Goal: Task Accomplishment & Management: Manage account settings

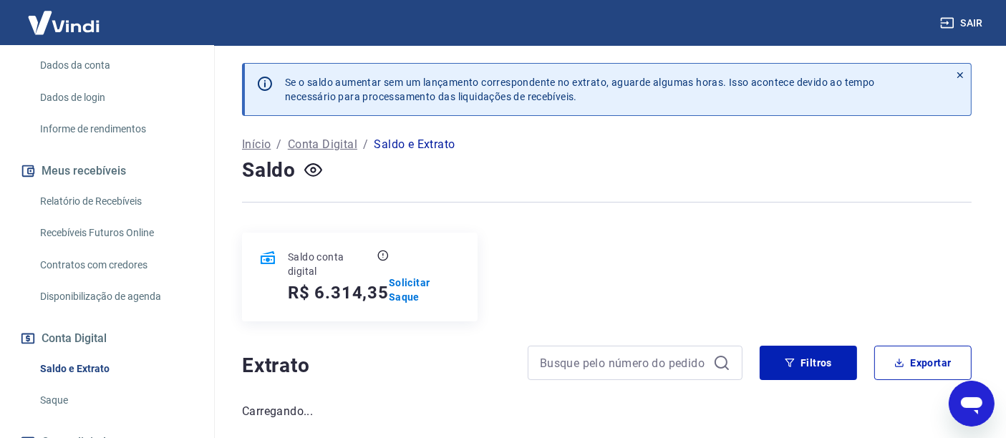
scroll to position [238, 0]
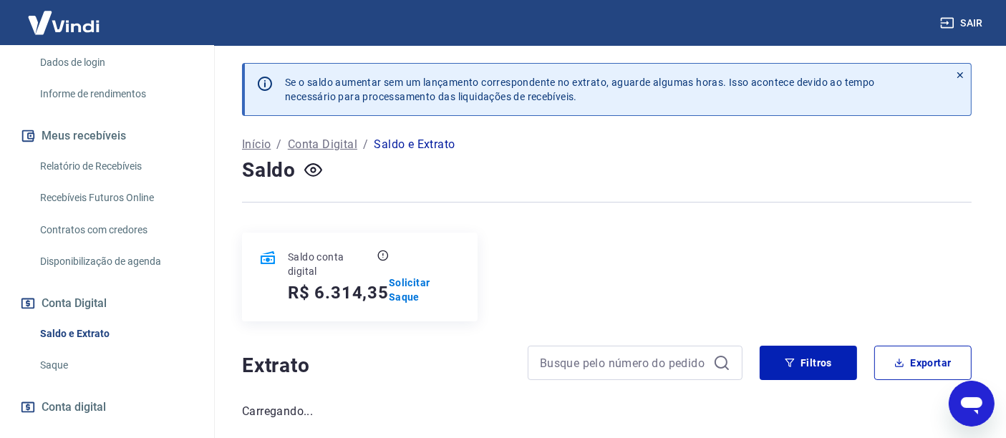
click at [72, 369] on link "Saque" at bounding box center [115, 365] width 162 height 29
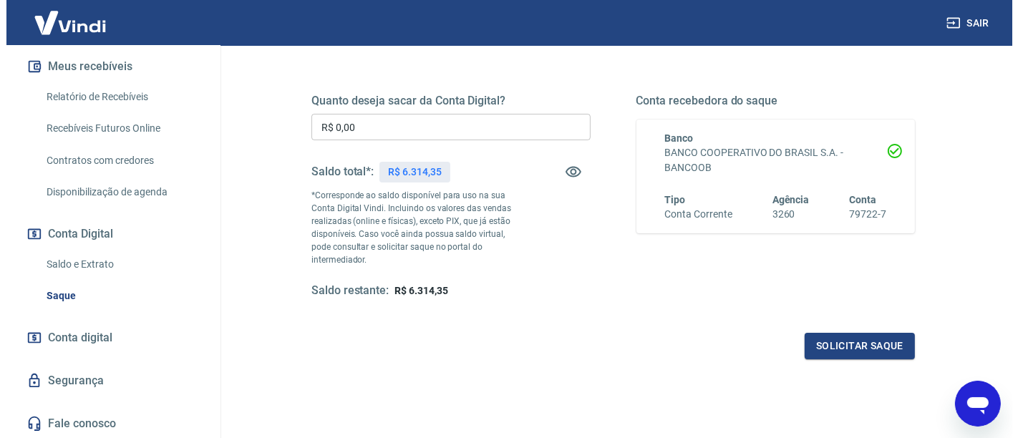
scroll to position [159, 0]
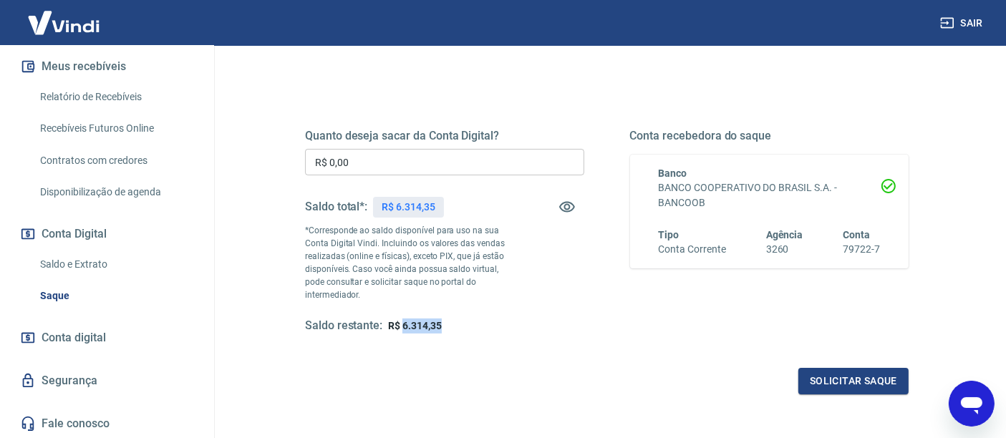
drag, startPoint x: 402, startPoint y: 322, endPoint x: 442, endPoint y: 323, distance: 40.1
click at [442, 323] on div "Saldo restante: R$ 6.314,35" at bounding box center [444, 326] width 279 height 15
copy span "6.314,35"
click at [364, 161] on input "R$ 0,00" at bounding box center [444, 162] width 279 height 26
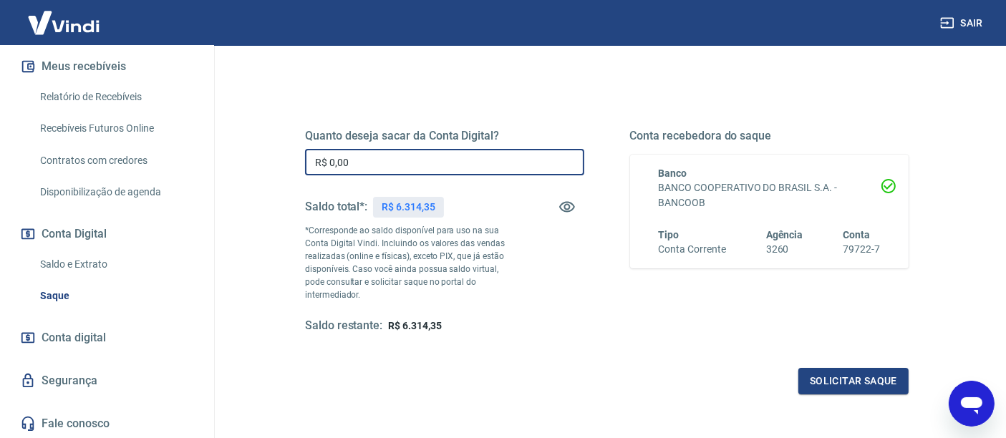
paste input "text"
drag, startPoint x: 364, startPoint y: 161, endPoint x: 259, endPoint y: 161, distance: 105.2
click at [259, 161] on div "Quanto deseja sacar da Conta Digital? R$ 0,00 ​ Saldo total*: R$ 6.314,35 *Corr…" at bounding box center [606, 299] width 729 height 525
paste input "6.314,35"
type input "R$ 6.314,35"
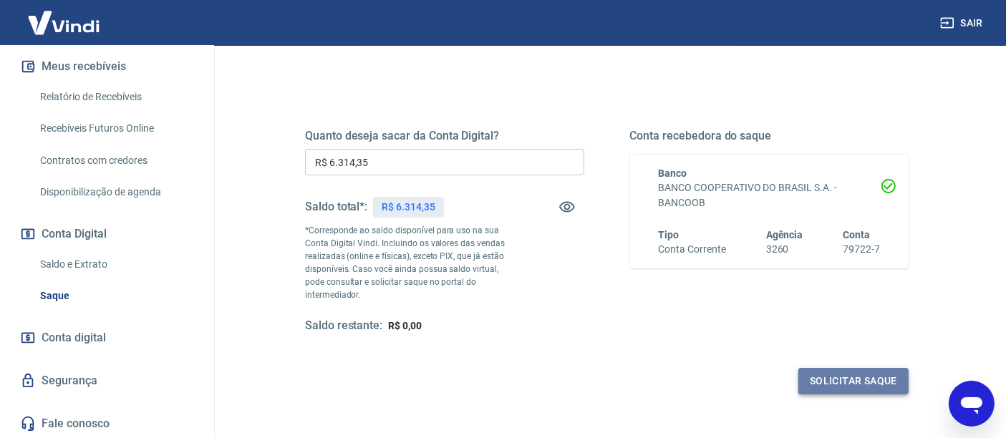
click at [855, 377] on button "Solicitar saque" at bounding box center [853, 381] width 110 height 26
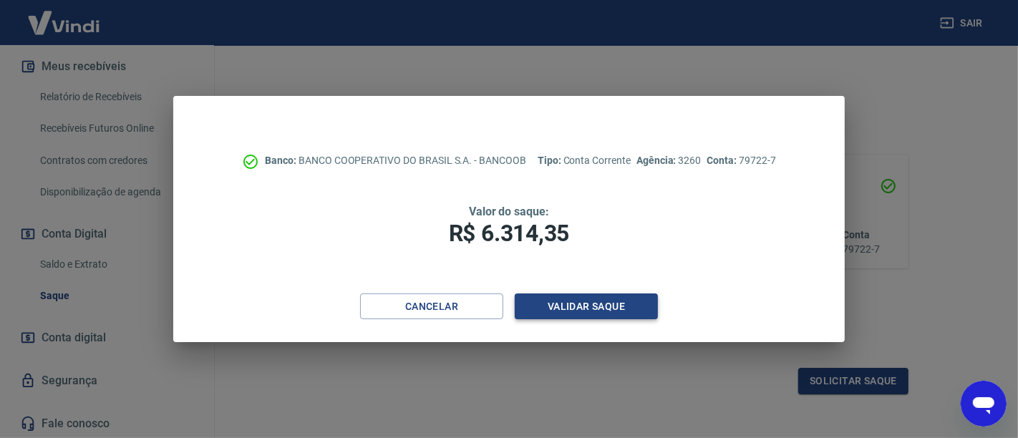
click at [597, 307] on button "Validar saque" at bounding box center [586, 306] width 143 height 26
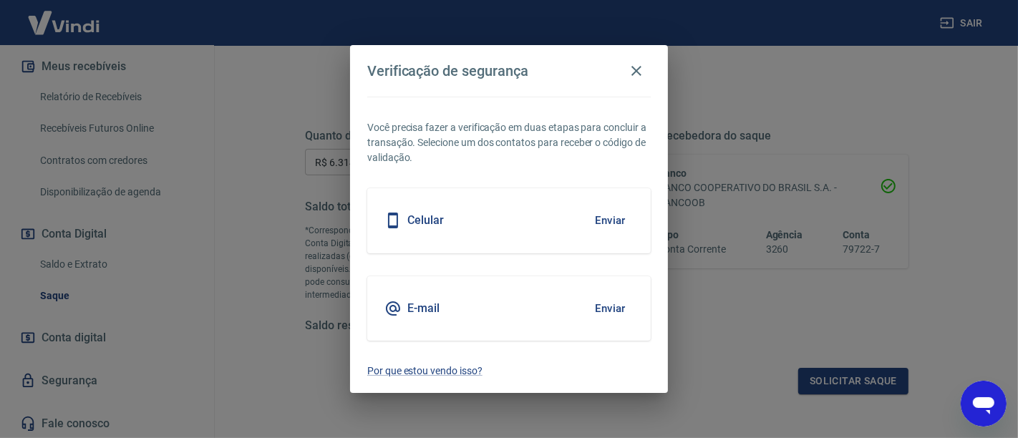
click at [434, 308] on h5 "E-mail" at bounding box center [423, 308] width 32 height 14
click at [605, 311] on button "Enviar" at bounding box center [610, 308] width 47 height 30
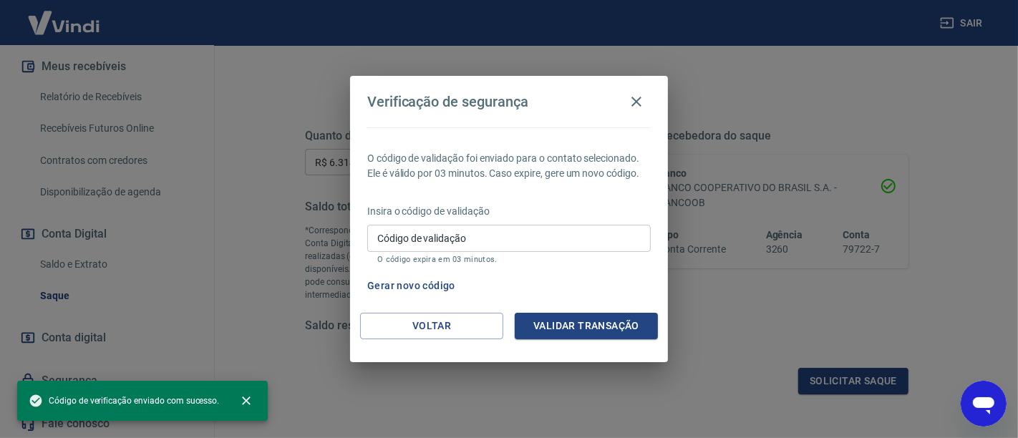
click at [422, 234] on div "Código de validação Código de validação O código expira em 03 minutos." at bounding box center [508, 244] width 283 height 39
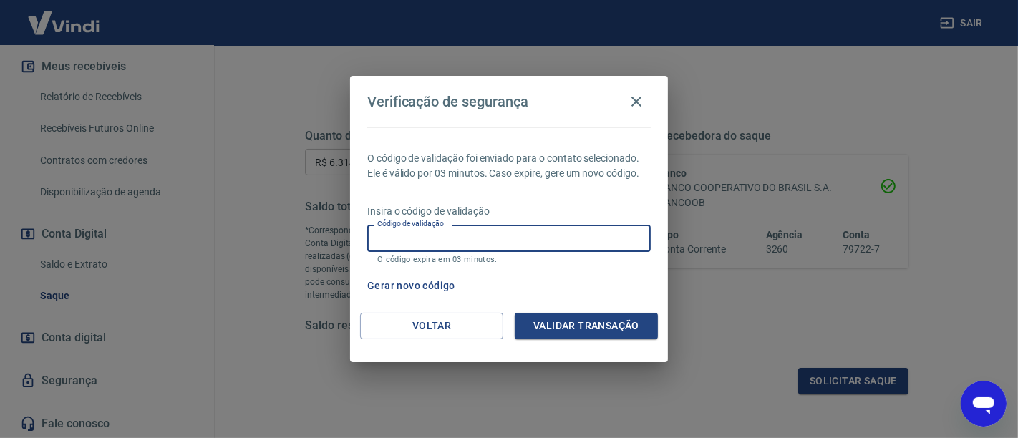
paste input "565725"
type input "565725"
click at [570, 326] on button "Validar transação" at bounding box center [586, 326] width 143 height 26
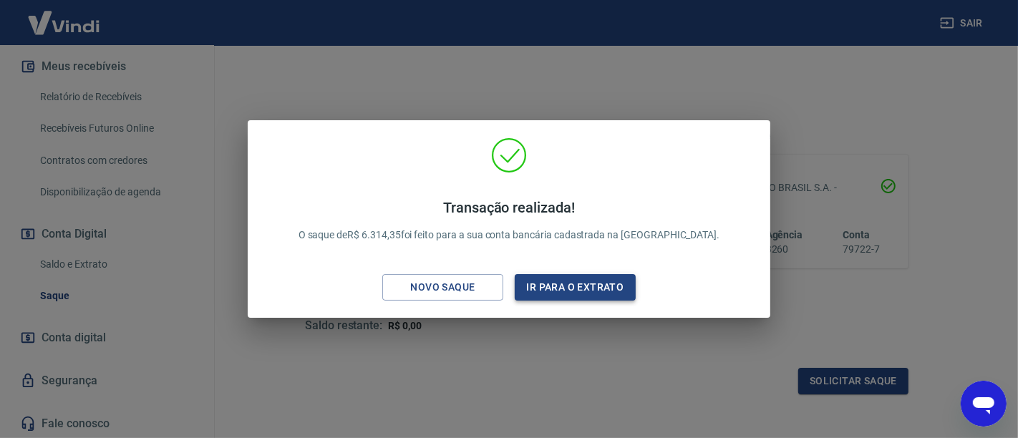
click at [576, 288] on button "Ir para o extrato" at bounding box center [575, 287] width 121 height 26
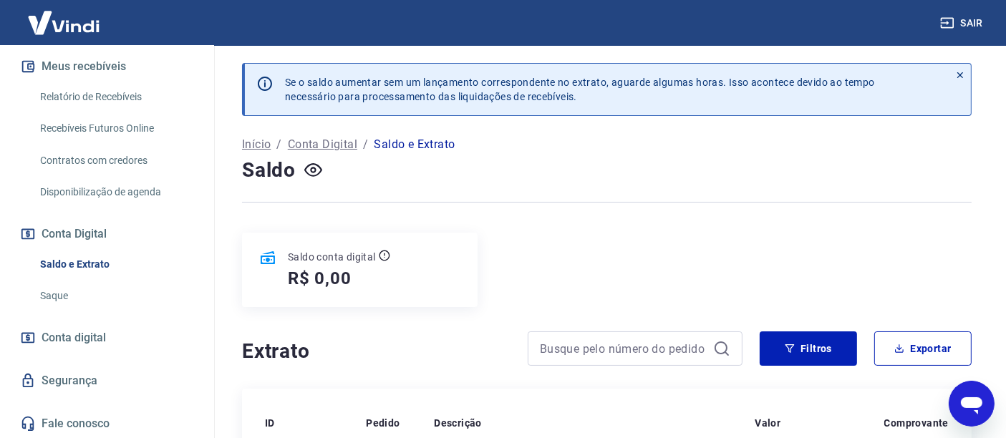
click at [79, 296] on link "Saque" at bounding box center [115, 295] width 162 height 29
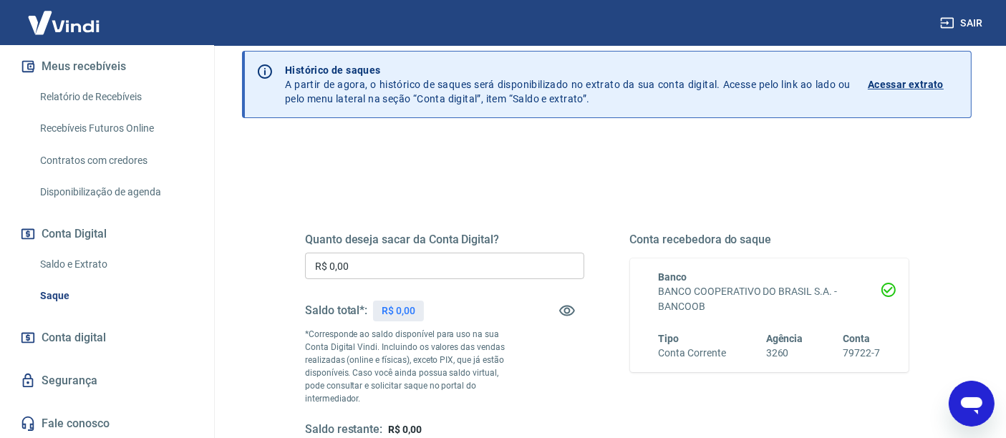
scroll to position [159, 0]
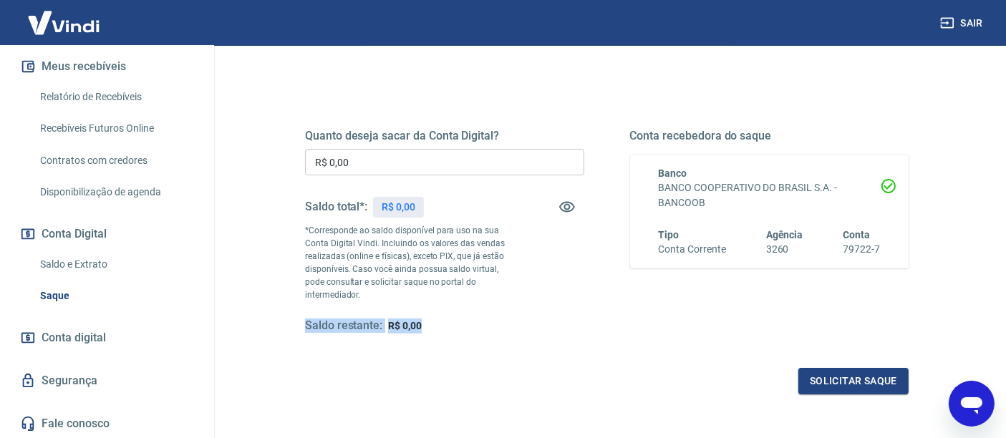
drag, startPoint x: 437, startPoint y: 329, endPoint x: 378, endPoint y: 321, distance: 59.8
click at [301, 321] on div "Quanto deseja sacar da Conta Digital? R$ 0,00 ​ Saldo total*: R$ 0,00 *Correspo…" at bounding box center [607, 239] width 638 height 346
click at [423, 321] on div "Saldo restante: R$ 0,00" at bounding box center [444, 326] width 279 height 15
click at [420, 323] on div "Saldo restante: R$ 0,00" at bounding box center [444, 326] width 279 height 15
click at [424, 328] on div "Saldo restante: R$ 0,00" at bounding box center [444, 326] width 279 height 15
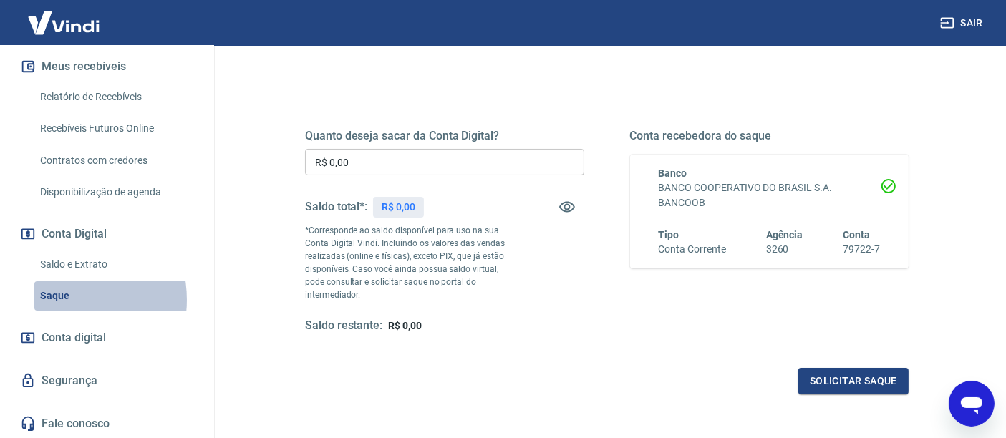
click at [57, 299] on link "Saque" at bounding box center [115, 295] width 162 height 29
click at [67, 291] on link "Saque" at bounding box center [115, 295] width 162 height 29
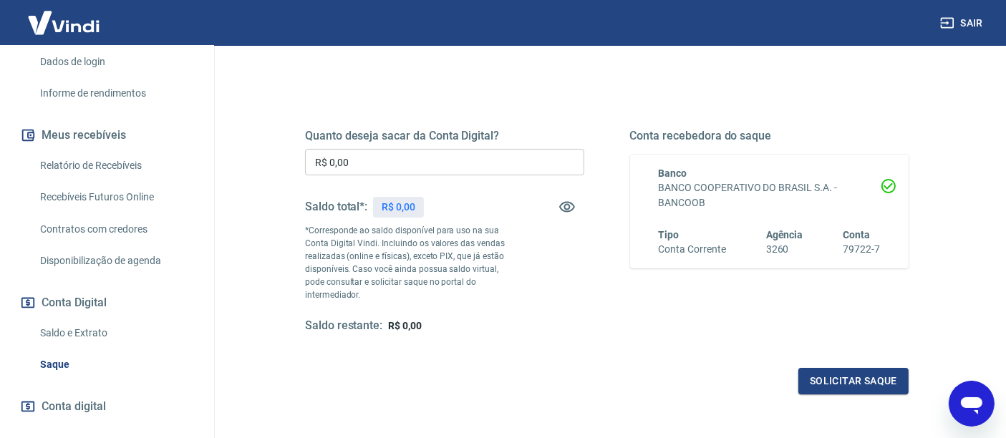
scroll to position [308, 0]
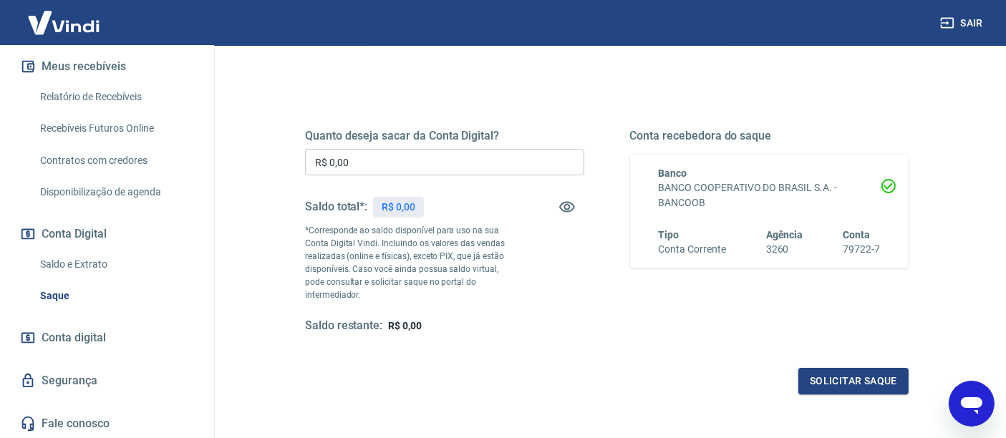
click at [61, 298] on link "Saque" at bounding box center [115, 295] width 162 height 29
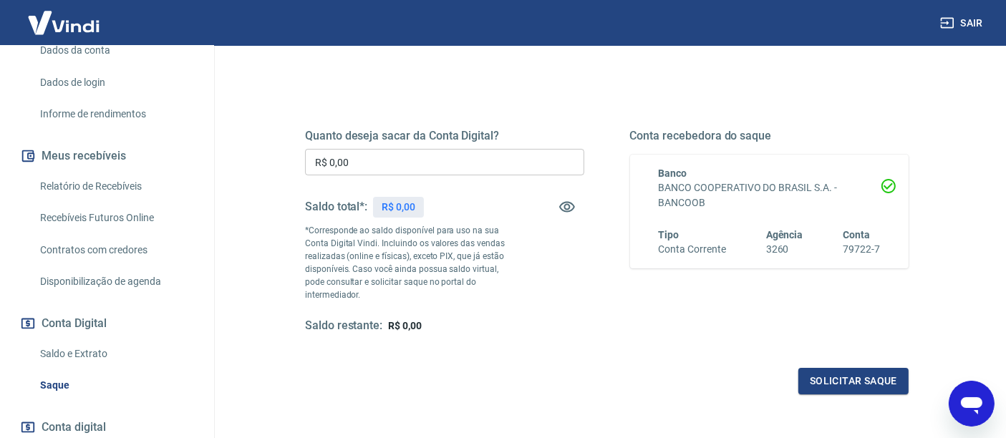
scroll to position [227, 0]
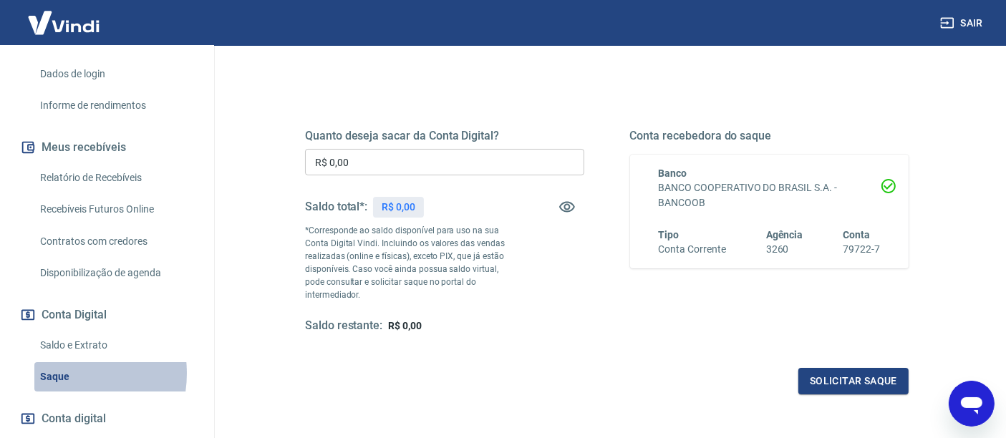
click at [61, 373] on link "Saque" at bounding box center [115, 376] width 162 height 29
click at [84, 346] on link "Saldo e Extrato" at bounding box center [115, 345] width 162 height 29
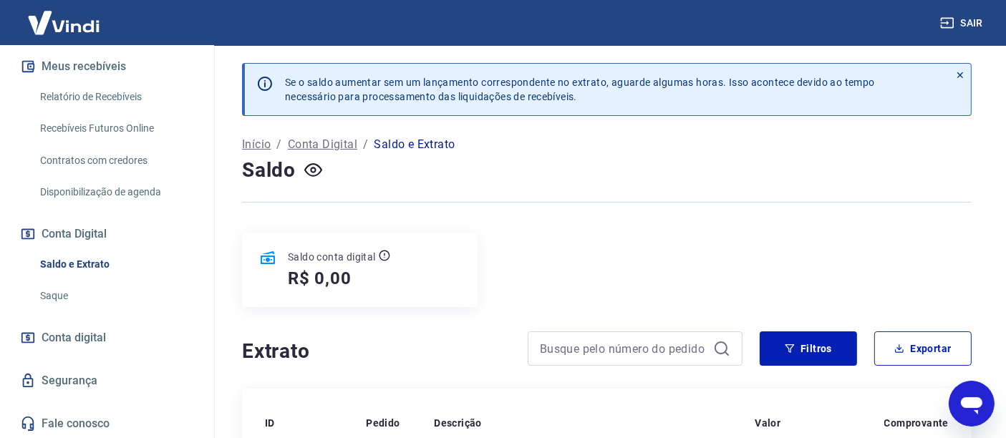
click at [62, 301] on link "Saque" at bounding box center [115, 295] width 162 height 29
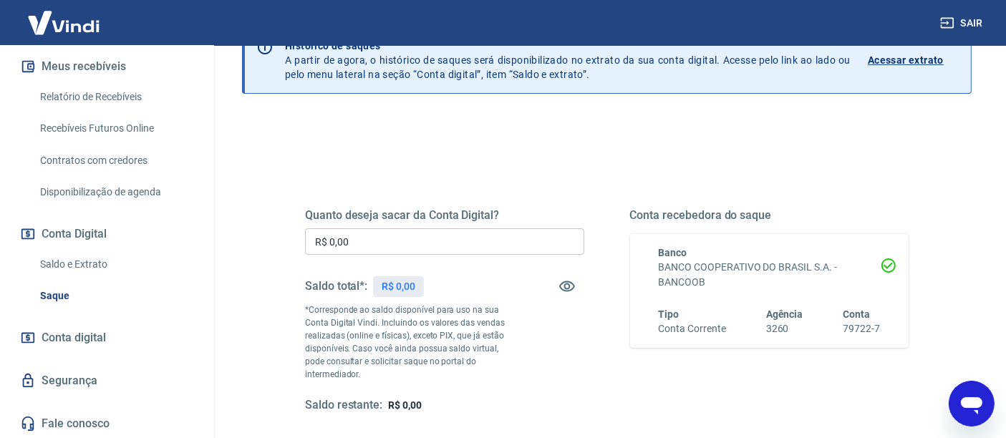
scroll to position [238, 0]
